Goal: Task Accomplishment & Management: Manage account settings

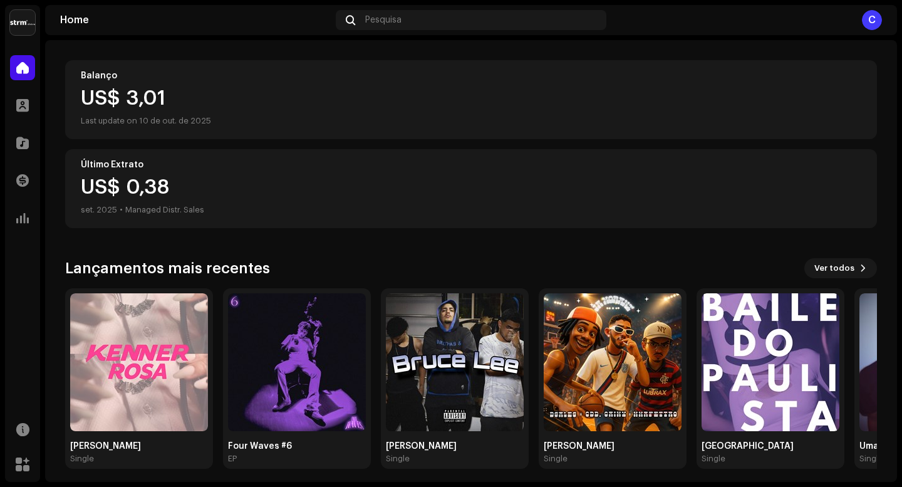
scroll to position [132, 0]
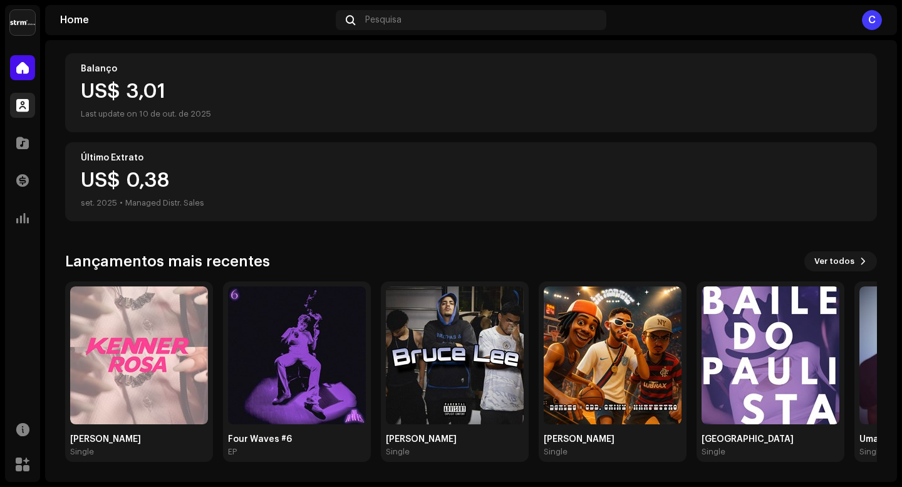
click at [20, 107] on span at bounding box center [22, 105] width 13 height 10
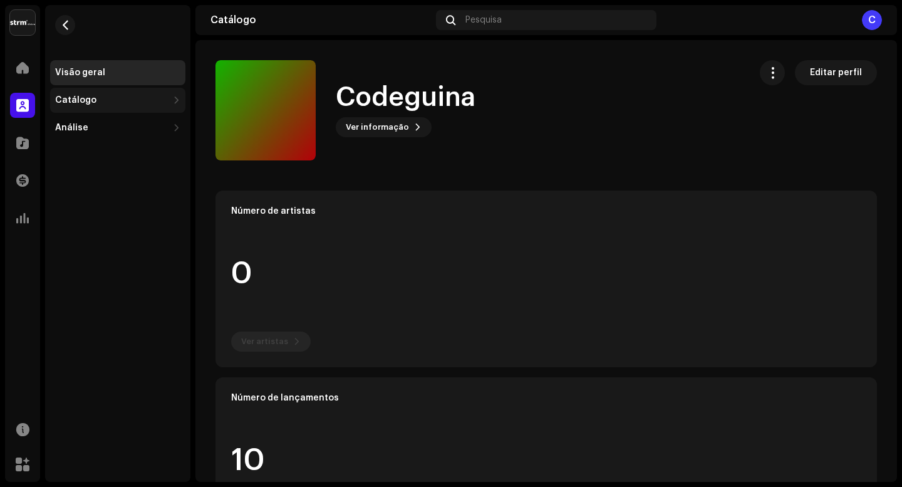
click at [78, 93] on div "Catálogo" at bounding box center [117, 100] width 135 height 25
click at [95, 79] on div "Visão geral" at bounding box center [117, 72] width 135 height 25
click at [93, 96] on div "Catálogo" at bounding box center [111, 100] width 113 height 10
click at [90, 96] on div "Catálogo" at bounding box center [75, 100] width 41 height 10
click at [119, 133] on div "Lançamentos" at bounding box center [117, 127] width 135 height 25
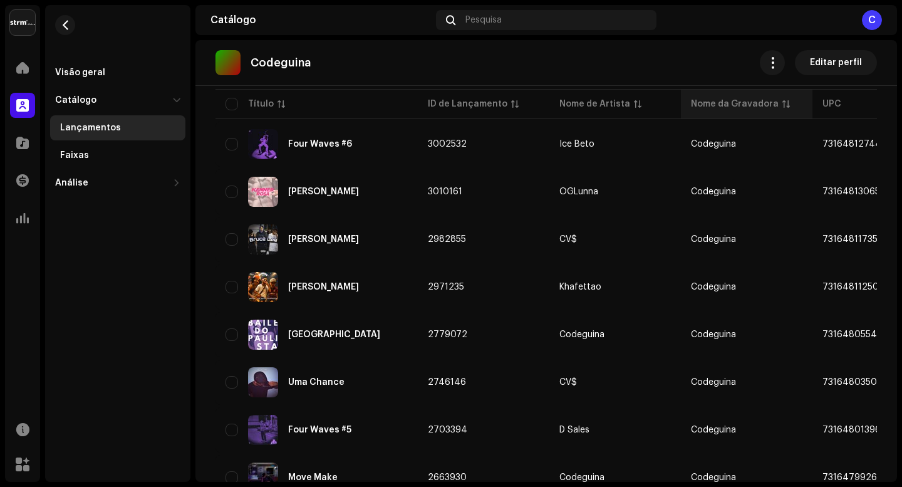
scroll to position [125, 0]
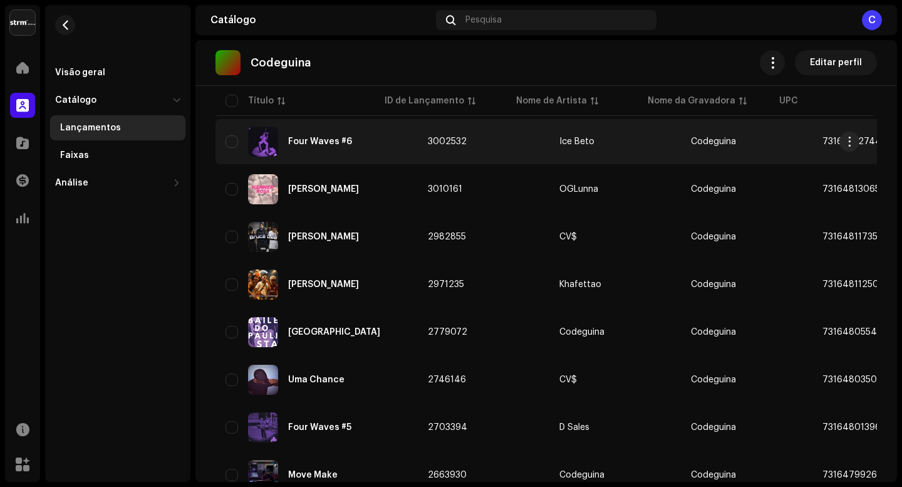
click at [306, 146] on div "Four Waves #6" at bounding box center [317, 142] width 182 height 30
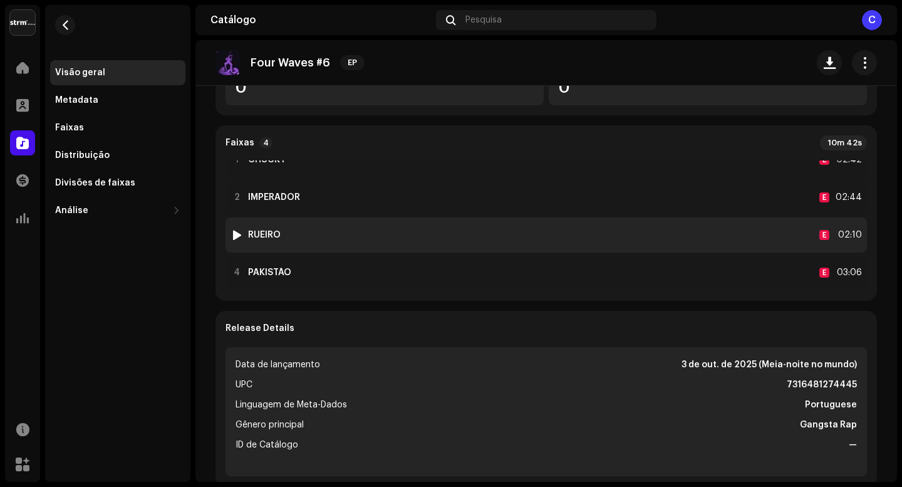
scroll to position [28, 0]
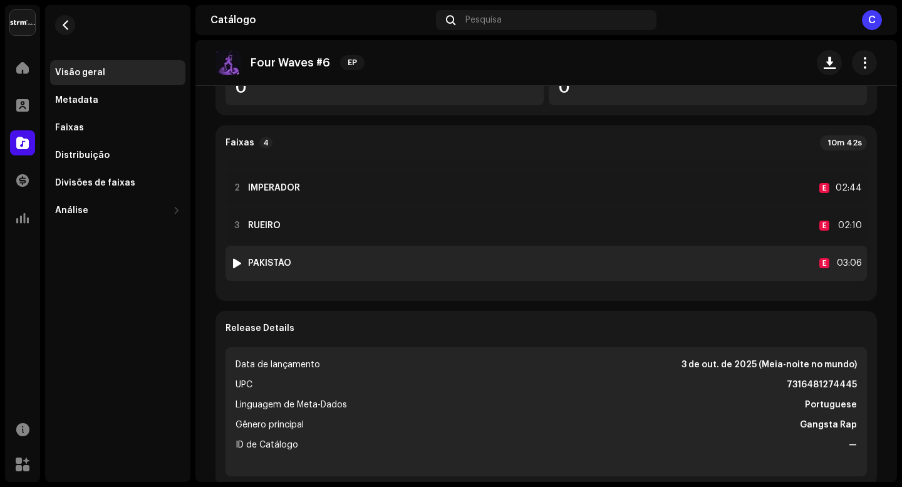
click at [417, 266] on div "4 PAKISTÃO E 03:06" at bounding box center [547, 263] width 642 height 35
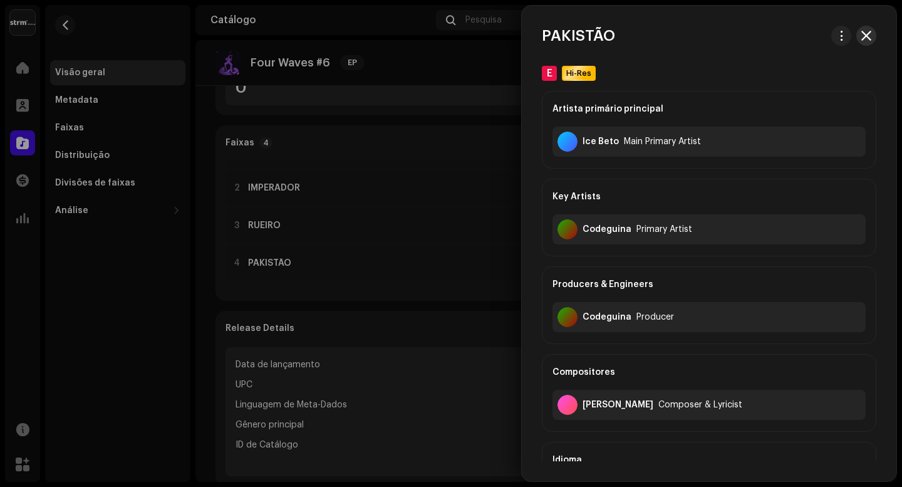
click at [871, 31] on button "button" at bounding box center [866, 36] width 20 height 20
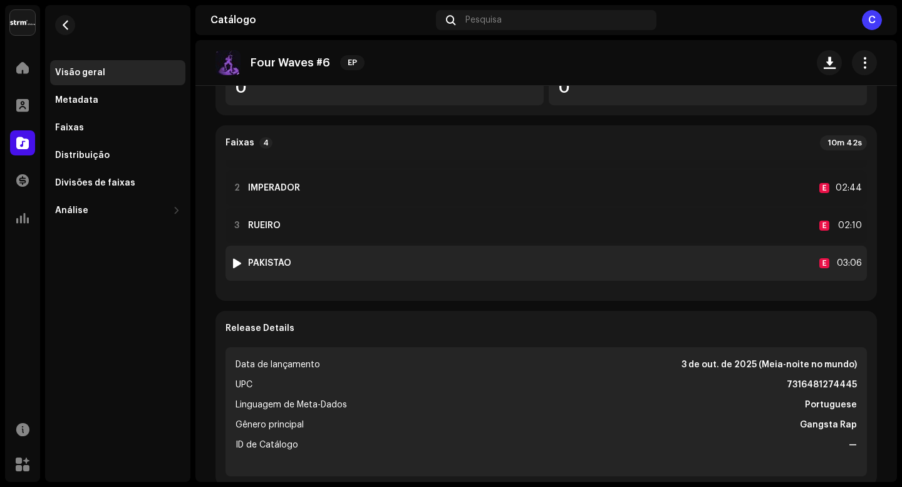
click at [337, 254] on div "4 PAKISTÃO E 03:06" at bounding box center [547, 263] width 642 height 35
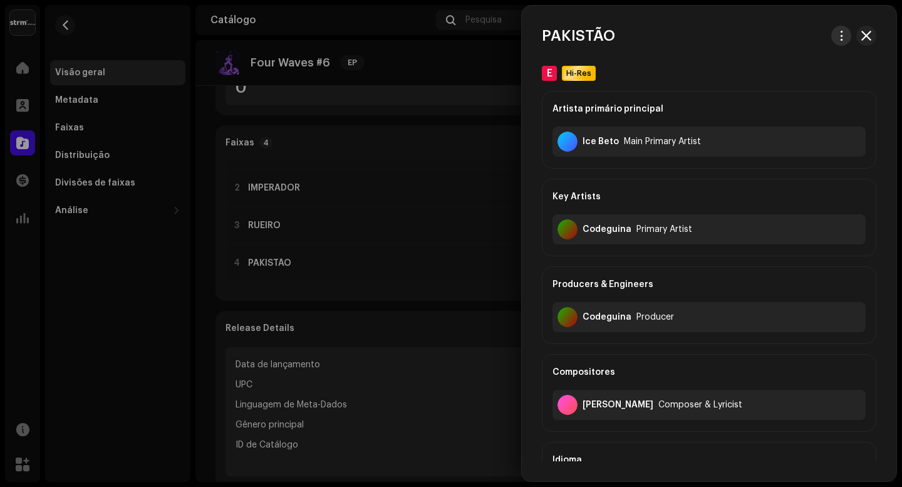
click at [838, 35] on span "button" at bounding box center [841, 36] width 9 height 10
click at [408, 75] on div at bounding box center [451, 243] width 902 height 487
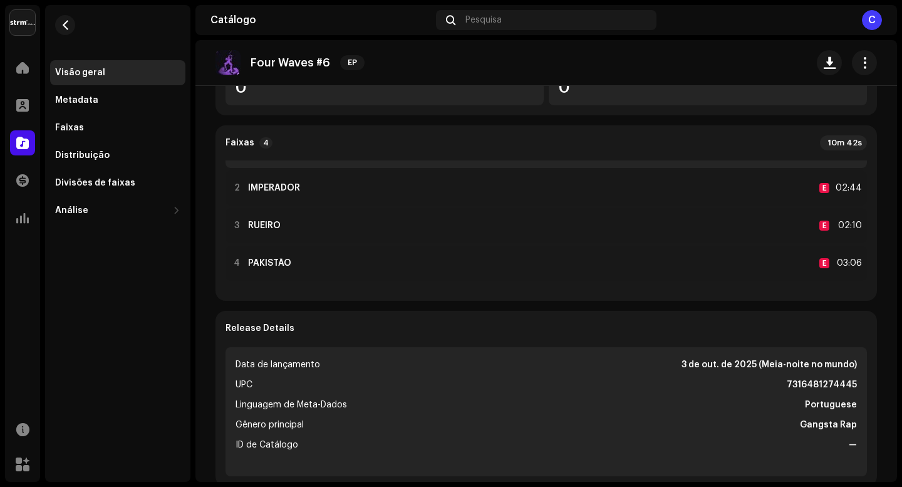
scroll to position [0, 0]
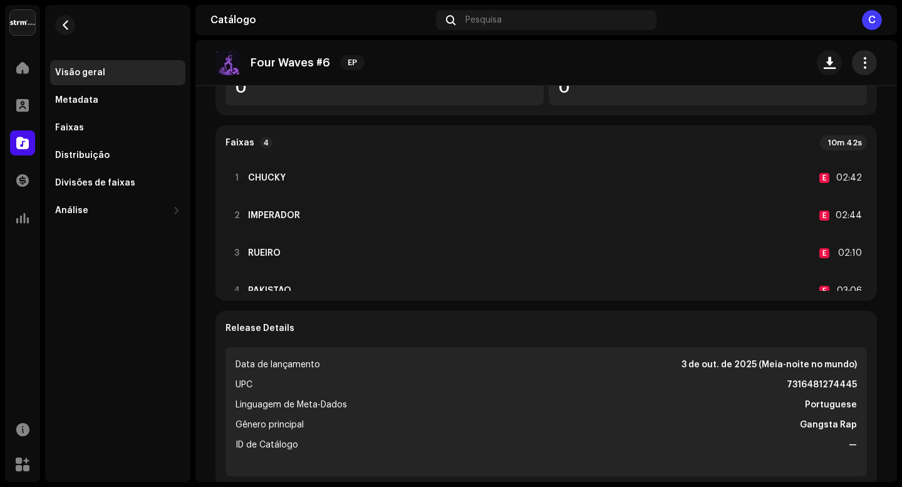
click at [860, 68] on span "button" at bounding box center [865, 63] width 12 height 10
click at [763, 118] on span "Editar" at bounding box center [755, 118] width 26 height 10
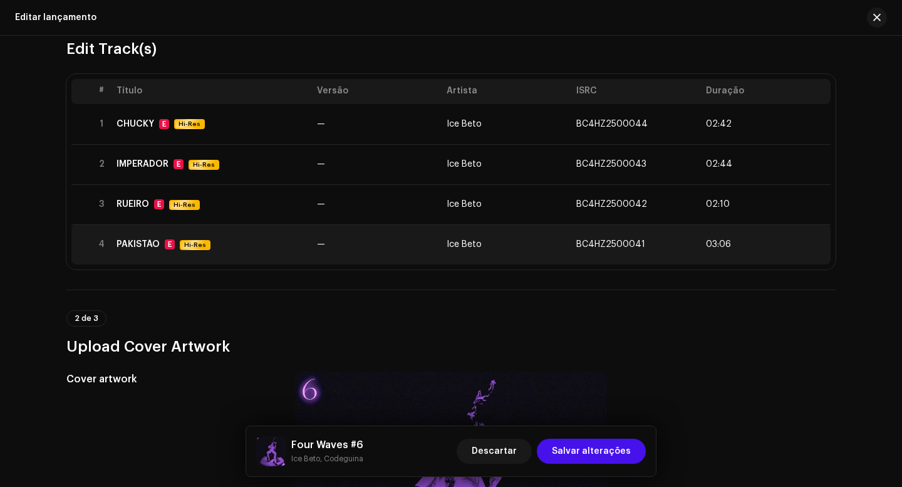
scroll to position [125, 0]
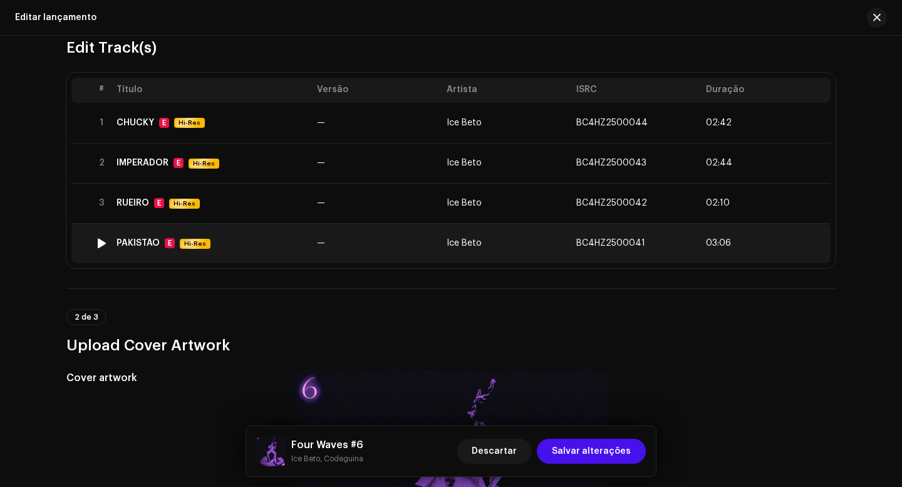
click at [100, 244] on div at bounding box center [101, 243] width 9 height 10
click at [533, 244] on td "Ice Beto" at bounding box center [507, 243] width 130 height 40
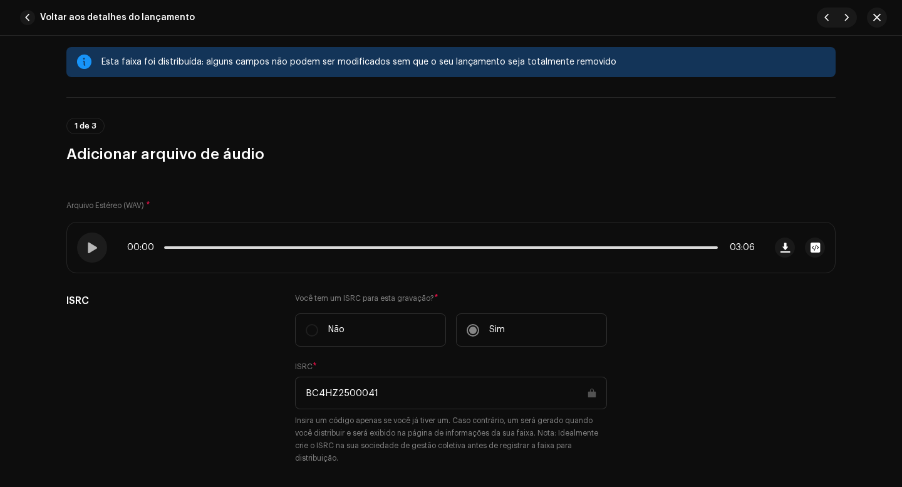
scroll to position [0, 0]
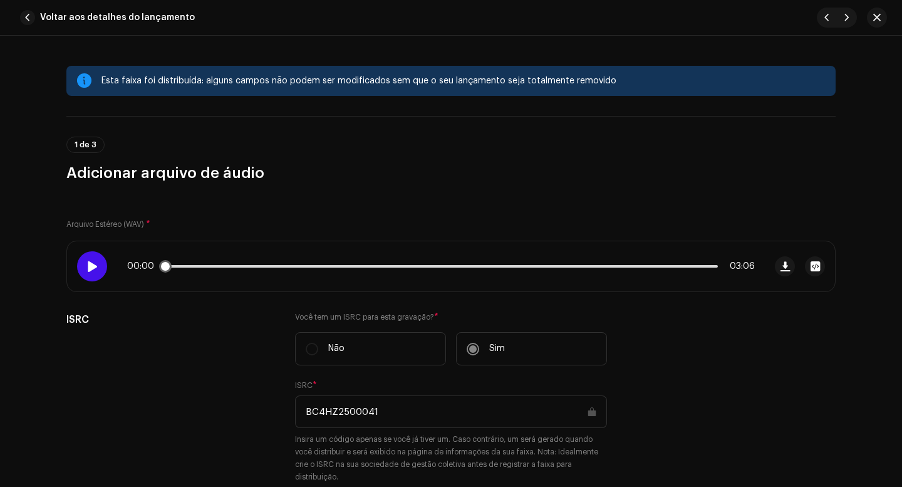
click at [91, 266] on span at bounding box center [91, 266] width 11 height 10
click at [88, 265] on span at bounding box center [91, 266] width 11 height 10
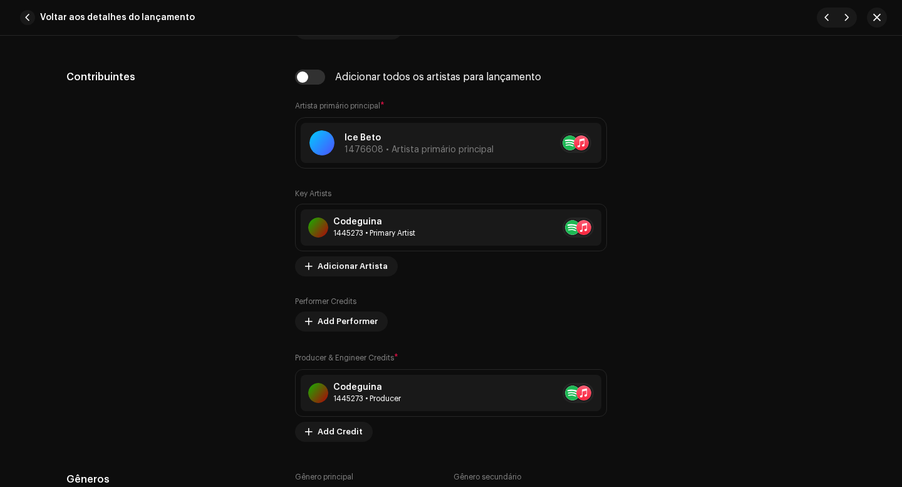
scroll to position [814, 0]
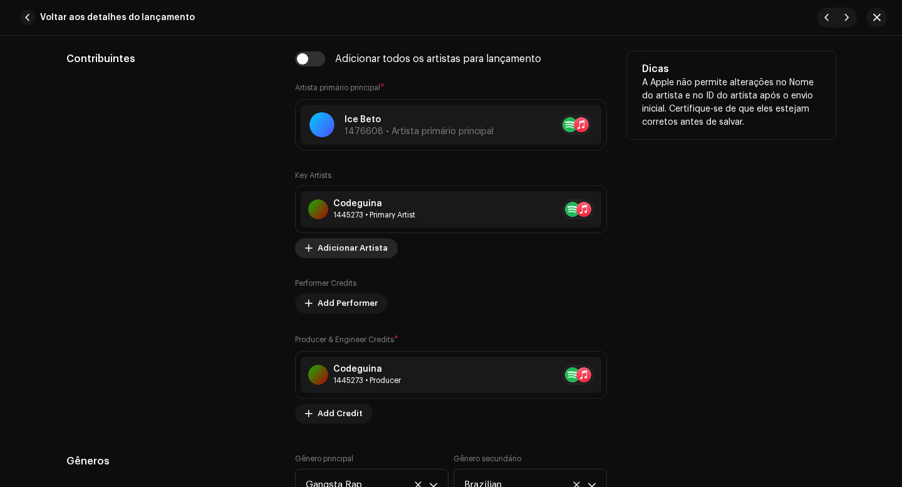
click at [336, 253] on span "Adicionar Artista" at bounding box center [353, 248] width 70 height 25
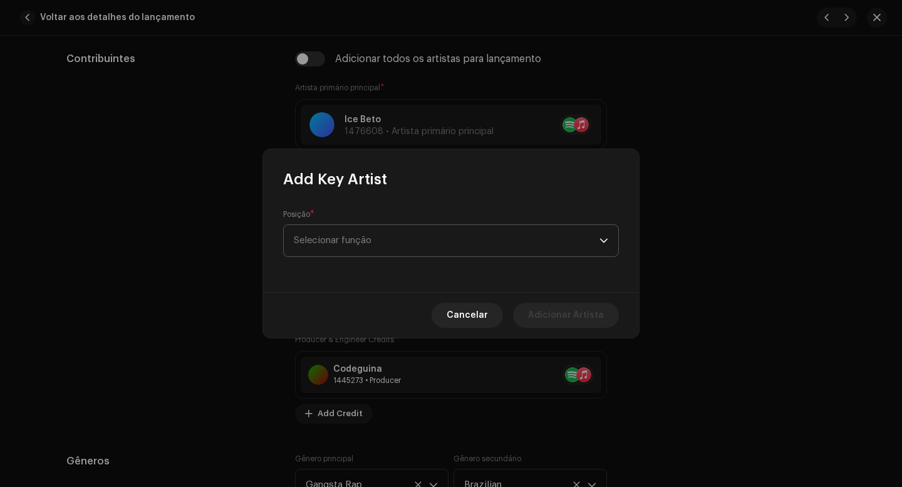
click at [358, 244] on span "Selecionar função" at bounding box center [447, 240] width 306 height 31
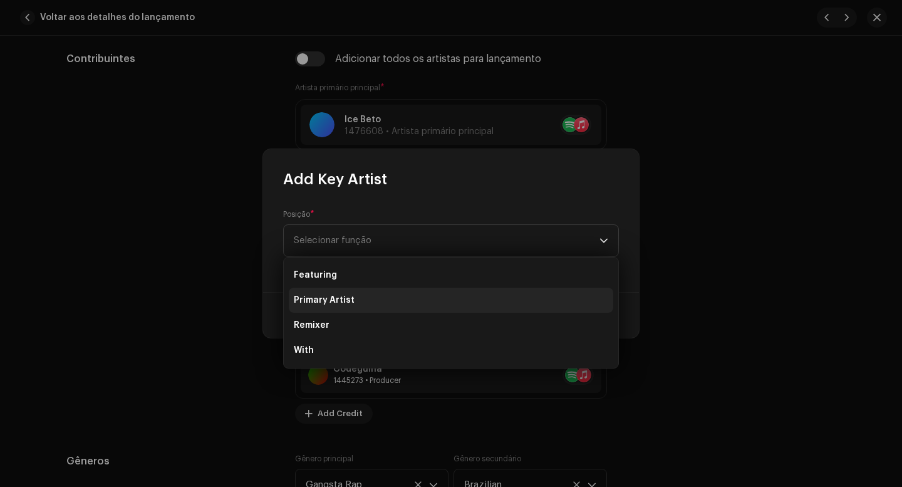
click at [353, 298] on li "Primary Artist" at bounding box center [451, 300] width 325 height 25
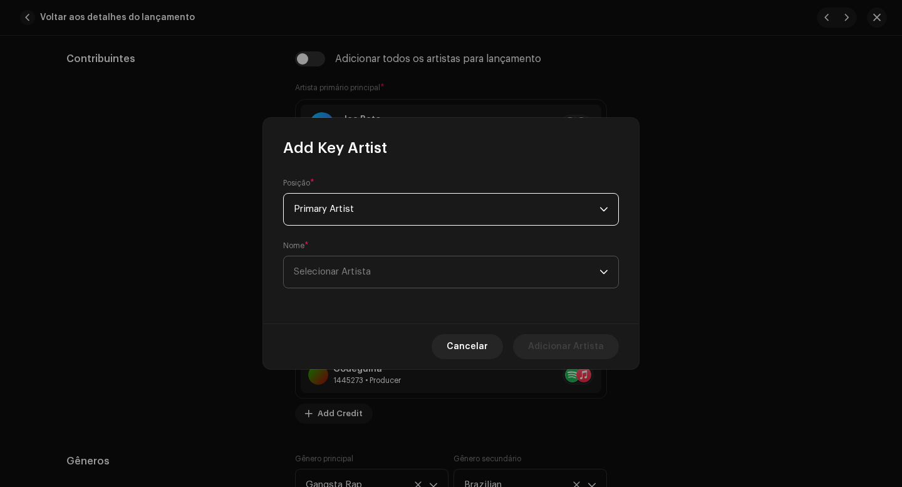
click at [345, 265] on span "Selecionar Artista" at bounding box center [447, 271] width 306 height 31
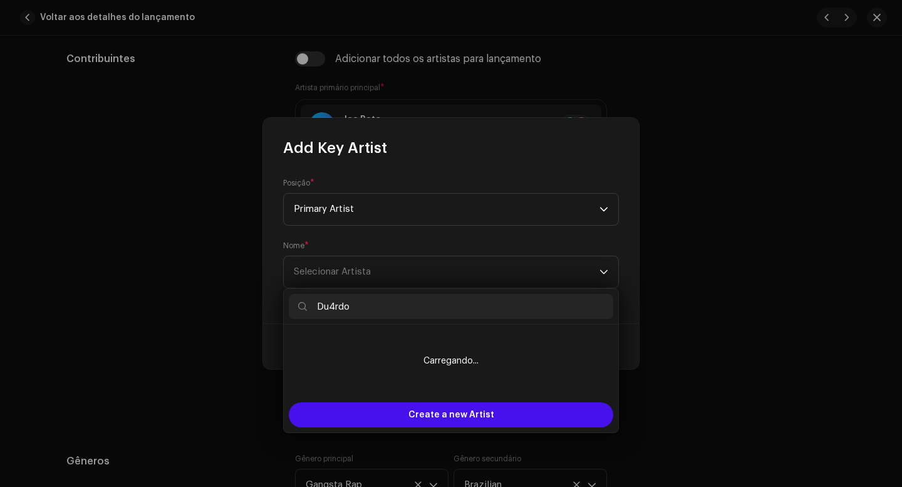
type input "Du4rdo"
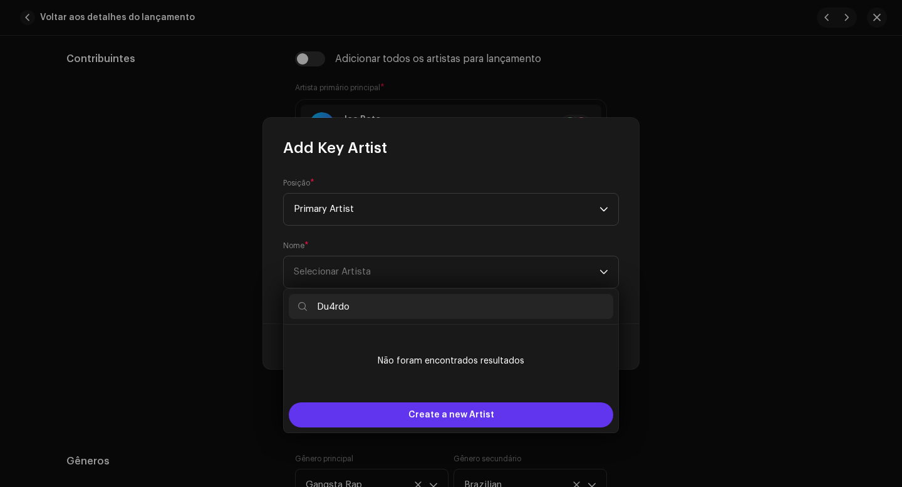
click at [469, 420] on span "Create a new Artist" at bounding box center [451, 414] width 86 height 25
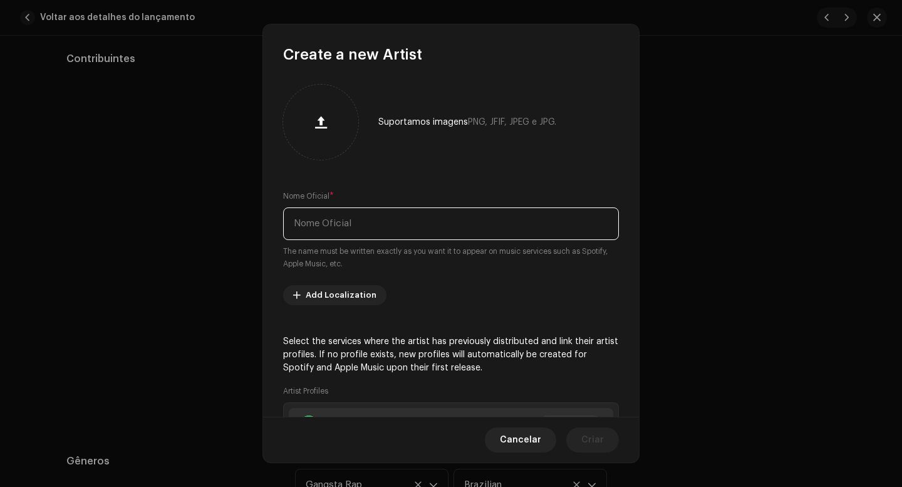
click at [398, 226] on input "text" at bounding box center [451, 223] width 336 height 33
type input "Du4rdo"
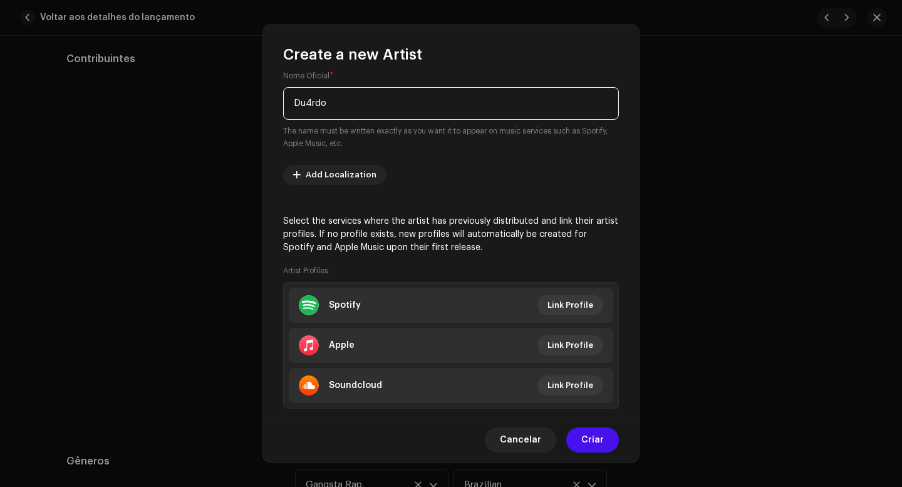
scroll to position [125, 0]
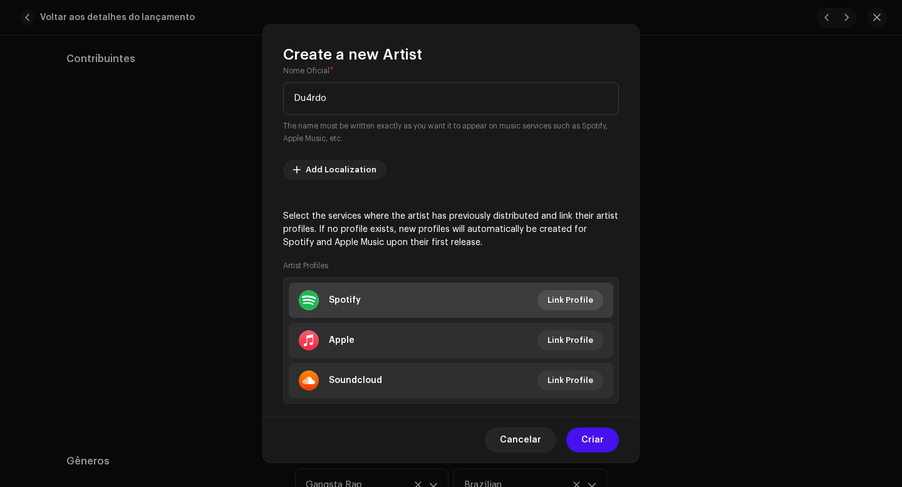
click at [573, 294] on span "Link Profile" at bounding box center [571, 300] width 46 height 25
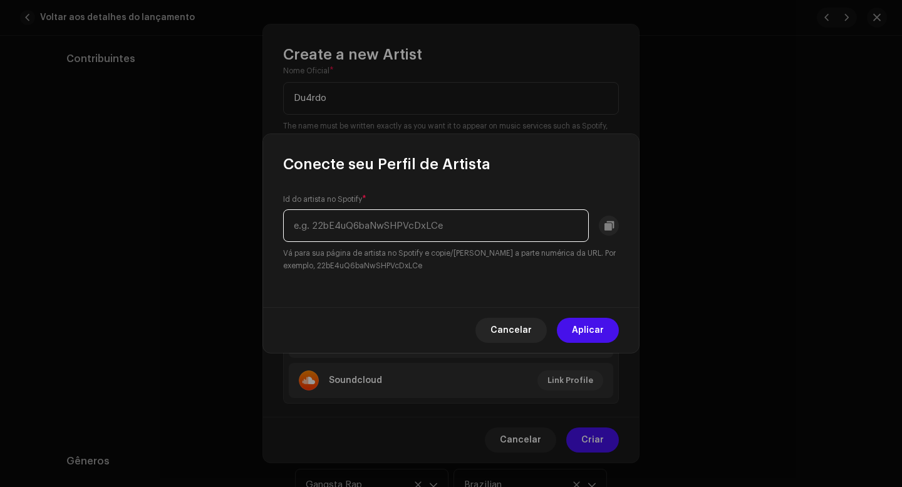
paste input "[URL][DOMAIN_NAME]"
drag, startPoint x: 319, startPoint y: 226, endPoint x: 139, endPoint y: 237, distance: 180.2
click at [133, 234] on div "Conecte seu Perfil de Artista Id do artista no Spotify * [URL][DOMAIN_NAME] Vá …" at bounding box center [451, 243] width 902 height 487
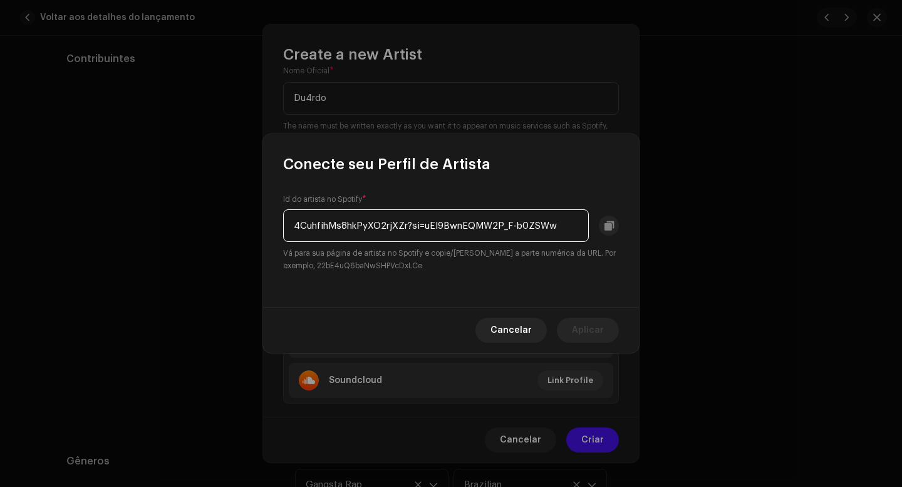
drag, startPoint x: 410, startPoint y: 225, endPoint x: 578, endPoint y: 217, distance: 168.1
click at [578, 217] on input "4CuhfihMs8hkPyXO2rjXZr?si=uEI9BwnEQMW2P_F-b0ZSWw" at bounding box center [436, 225] width 306 height 33
type input "4CuhfihMs8hkPyXO2rjXZr"
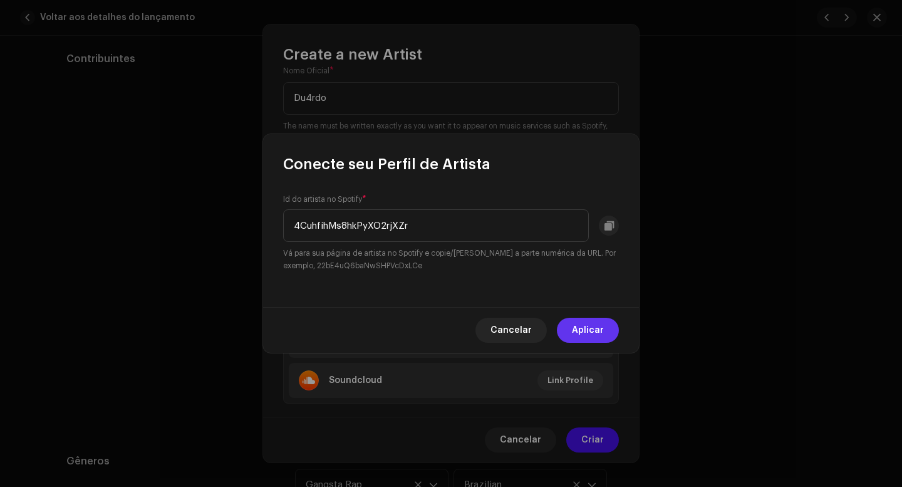
click at [595, 323] on span "Aplicar" at bounding box center [588, 330] width 32 height 25
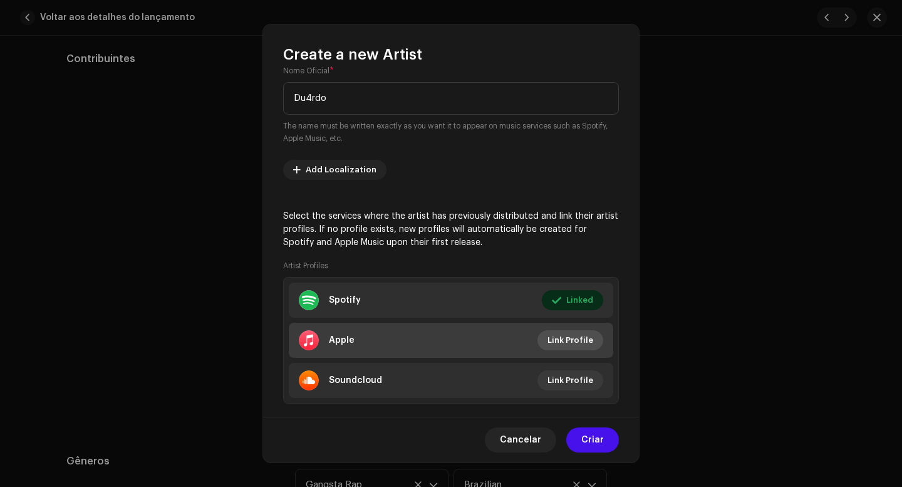
click at [564, 346] on span "Link Profile" at bounding box center [571, 340] width 46 height 25
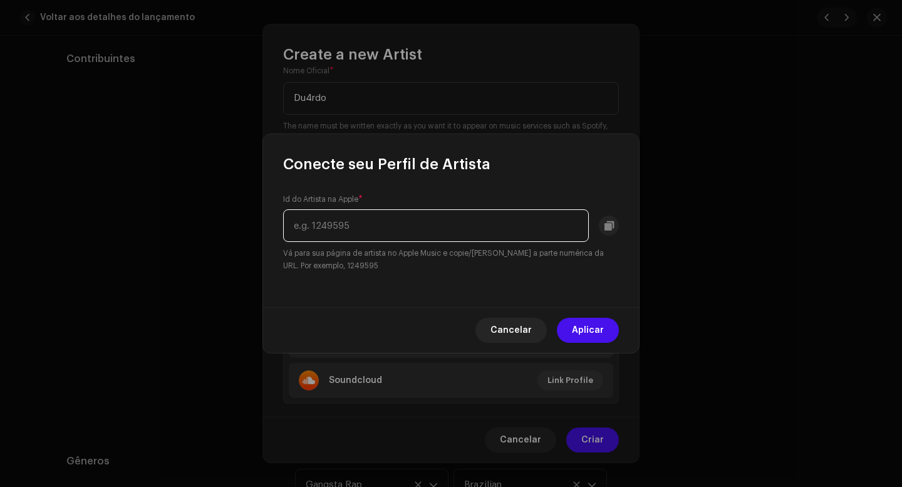
paste input "[URL][DOMAIN_NAME]"
drag, startPoint x: 481, startPoint y: 224, endPoint x: 229, endPoint y: 224, distance: 251.2
click at [230, 224] on div "Conecte seu Perfil de Artista Id do Artista na Apple * [URL][DOMAIN_NAME] Vá pa…" at bounding box center [451, 243] width 902 height 487
click at [471, 221] on input "[URL][DOMAIN_NAME]" at bounding box center [436, 225] width 306 height 33
click at [476, 222] on input "[URL][DOMAIN_NAME]" at bounding box center [436, 225] width 306 height 33
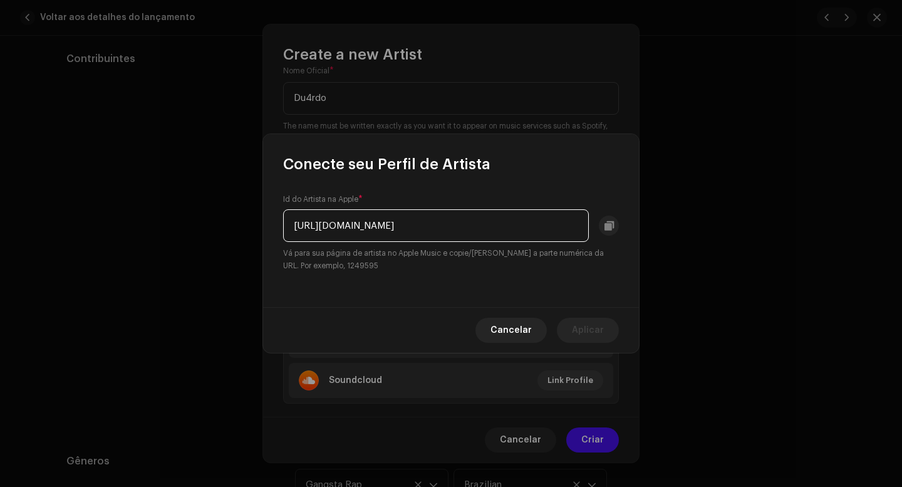
drag, startPoint x: 479, startPoint y: 223, endPoint x: 241, endPoint y: 224, distance: 238.1
click at [241, 224] on div "Conecte seu Perfil de Artista Id do Artista na Apple * [URL][DOMAIN_NAME] Vá pa…" at bounding box center [451, 243] width 902 height 487
type input "1666757990"
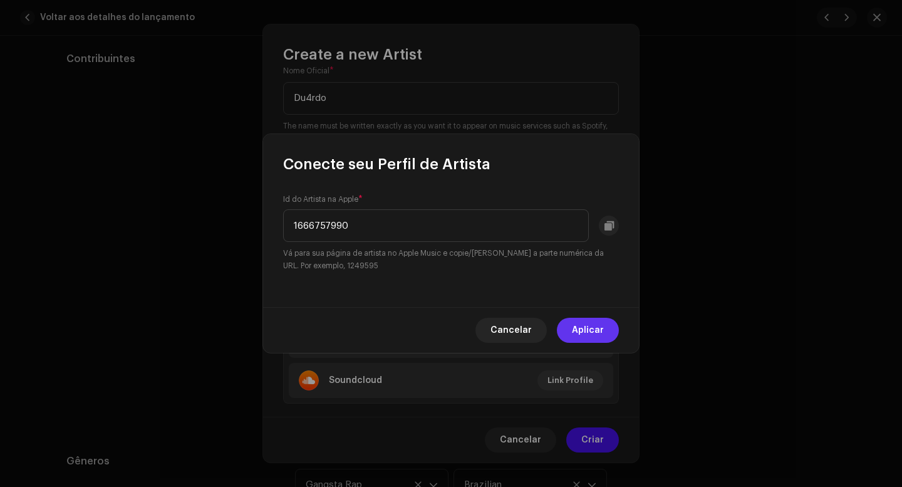
click at [598, 331] on span "Aplicar" at bounding box center [588, 330] width 32 height 25
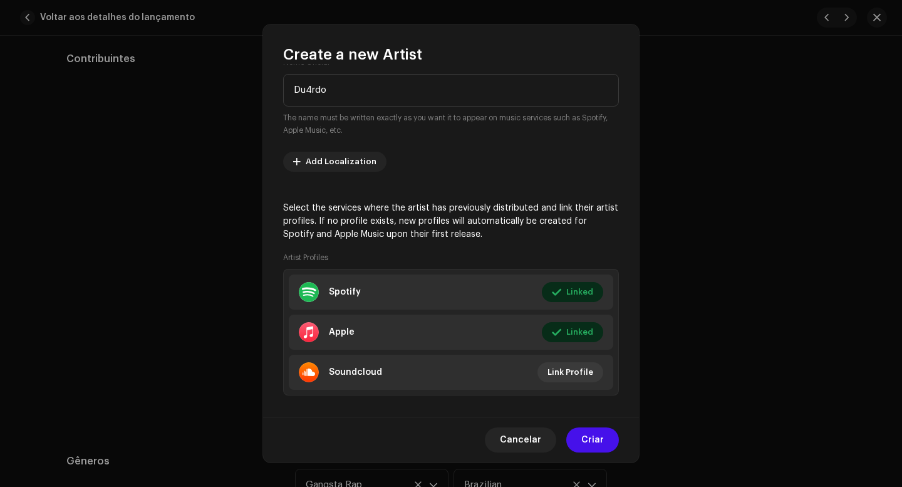
scroll to position [147, 0]
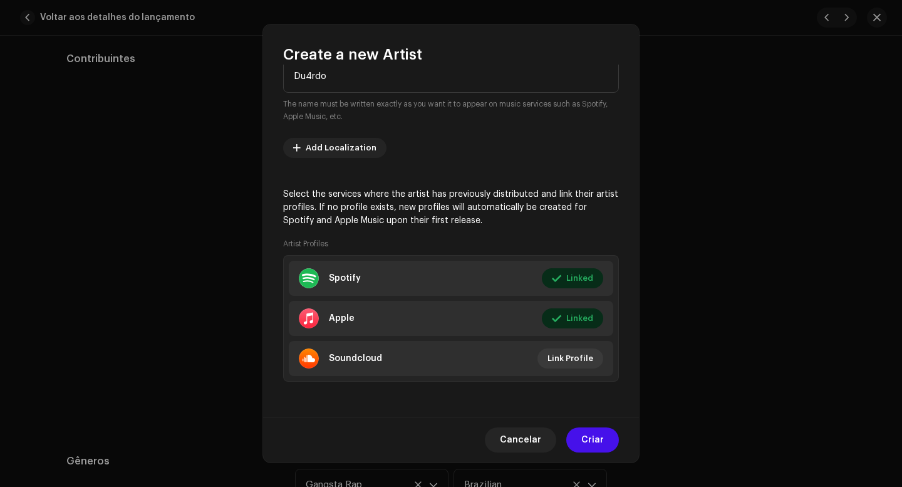
click at [595, 444] on span "Criar" at bounding box center [592, 439] width 23 height 25
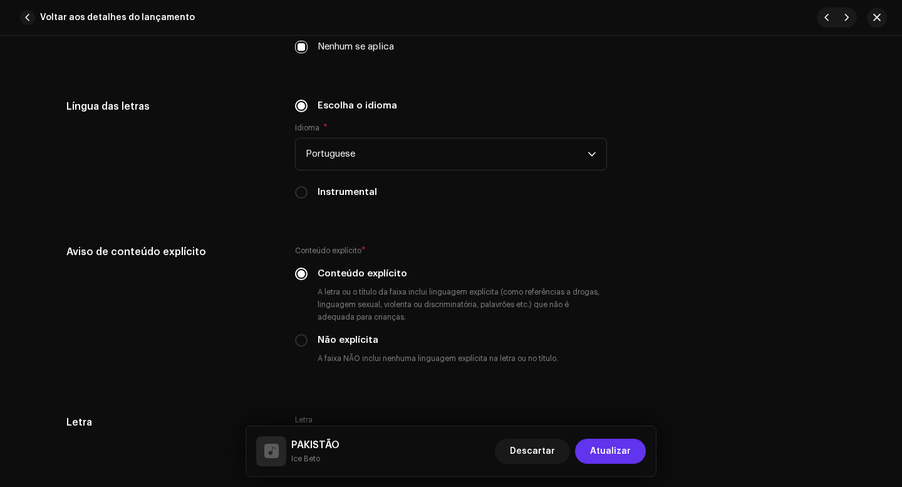
scroll to position [2193, 0]
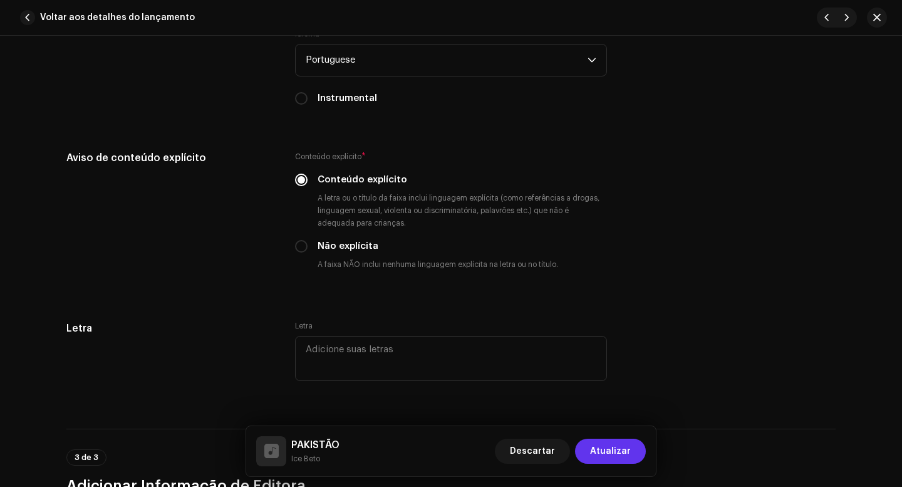
click at [620, 450] on span "Atualizar" at bounding box center [610, 451] width 41 height 25
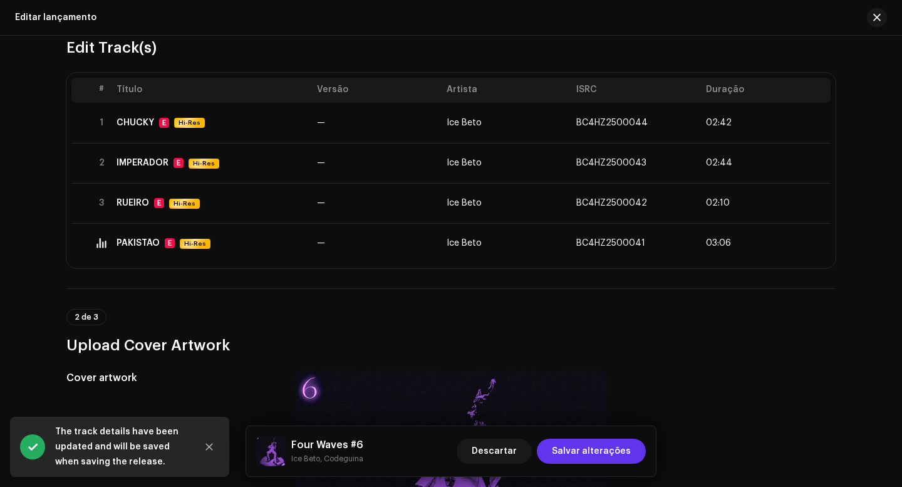
click at [609, 449] on span "Salvar alterações" at bounding box center [591, 451] width 79 height 25
